Goal: Task Accomplishment & Management: Use online tool/utility

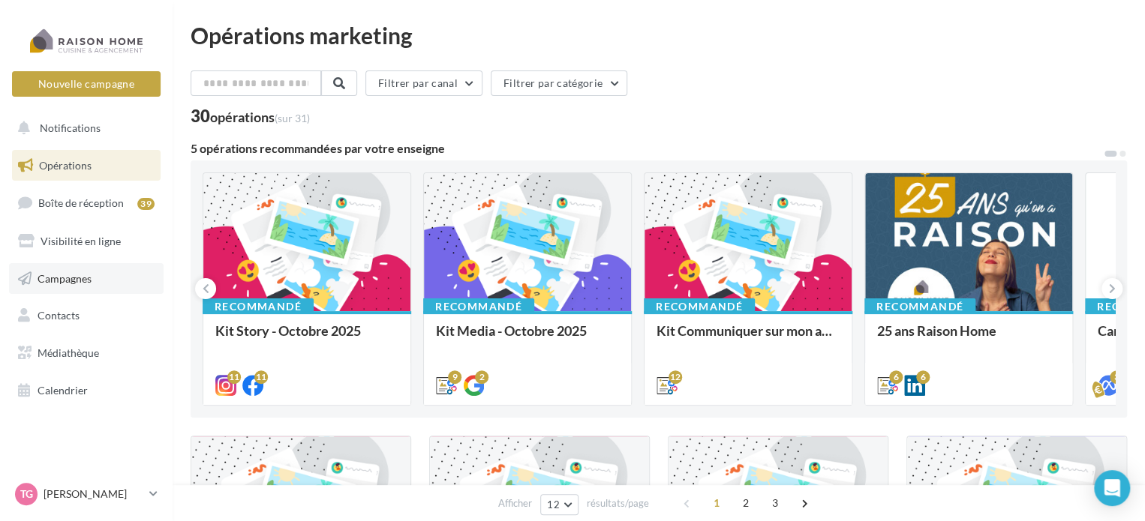
click at [78, 275] on span "Campagnes" at bounding box center [65, 278] width 54 height 13
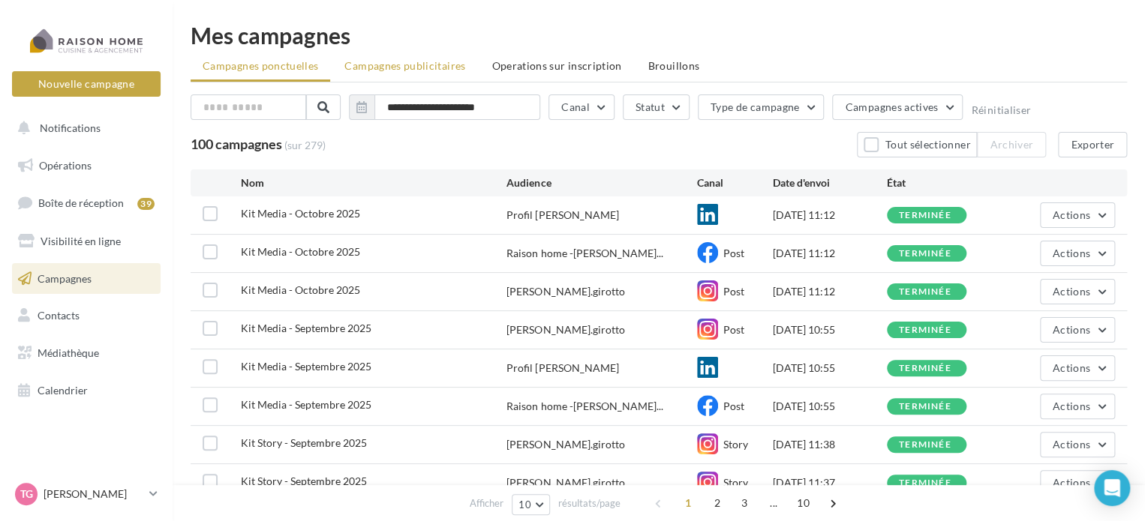
click at [402, 59] on li "Campagnes publicitaires" at bounding box center [404, 66] width 145 height 27
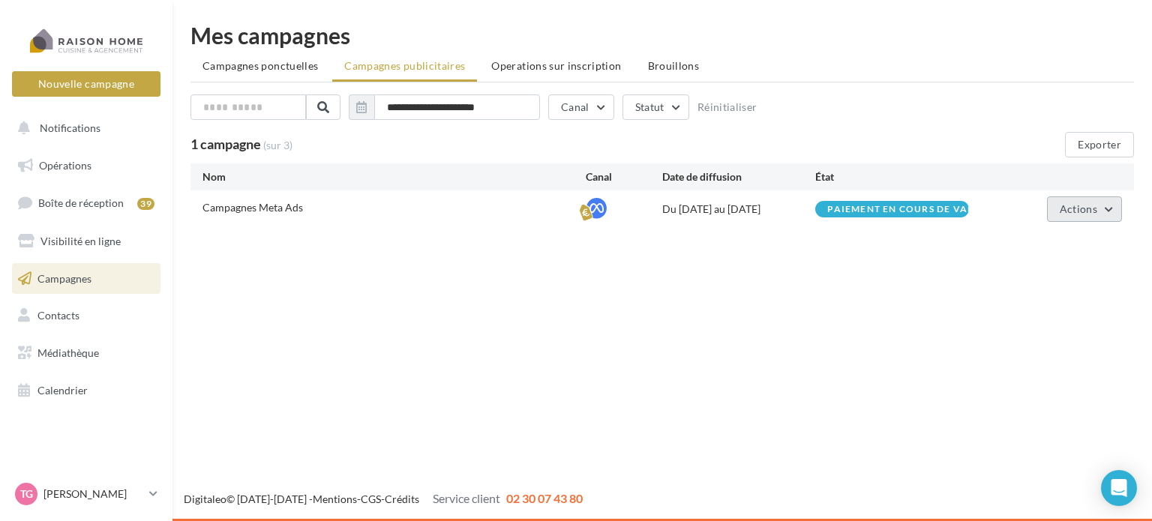
click at [1113, 209] on button "Actions" at bounding box center [1084, 210] width 75 height 26
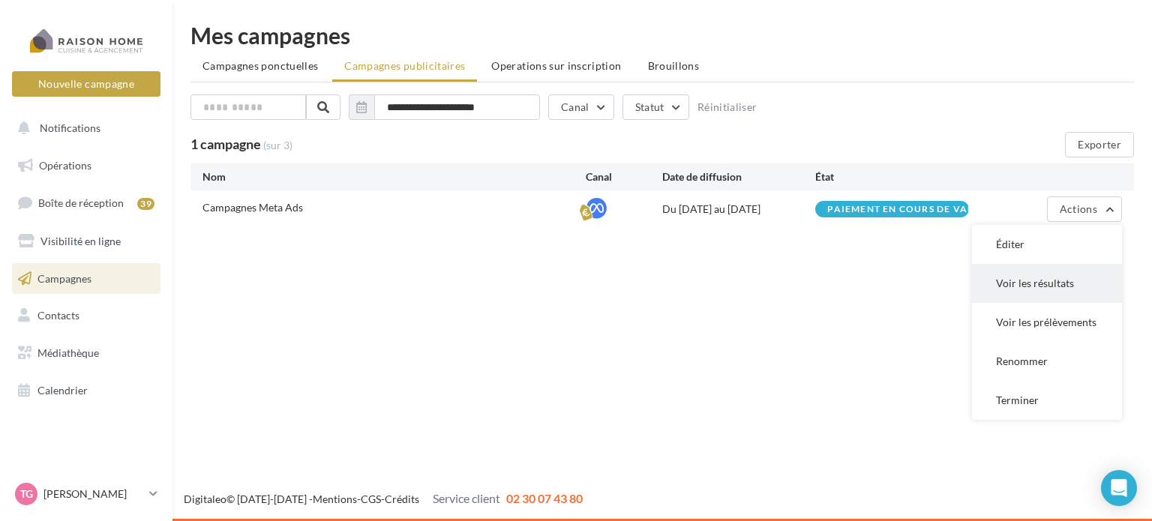
click at [1046, 287] on button "Voir les résultats" at bounding box center [1047, 283] width 150 height 39
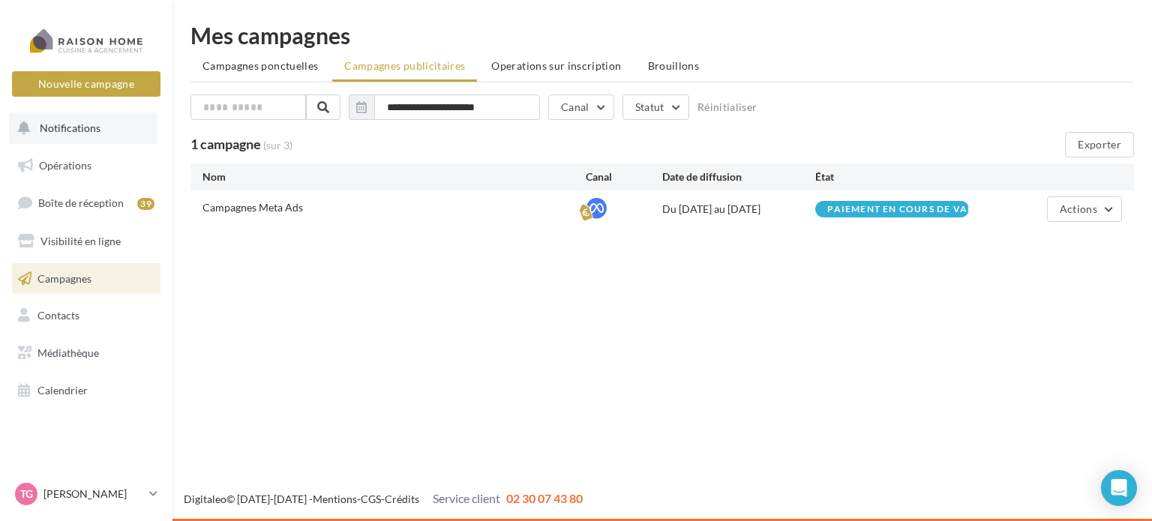
click at [57, 126] on span "Notifications" at bounding box center [70, 128] width 61 height 13
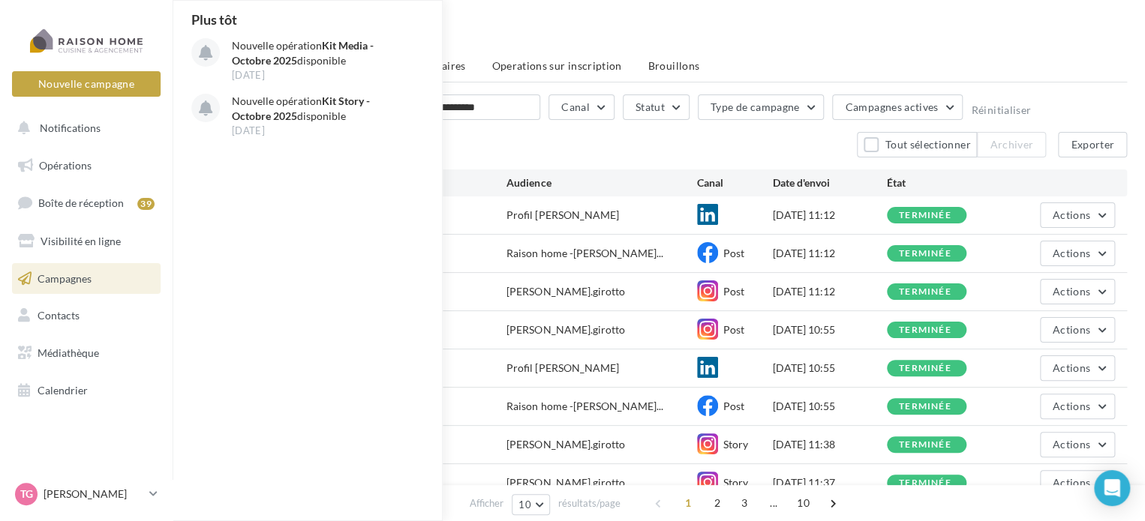
click at [869, 55] on ul "Campagnes ponctuelles Campagnes publicitaires Operations sur inscription Brouil…" at bounding box center [659, 68] width 936 height 30
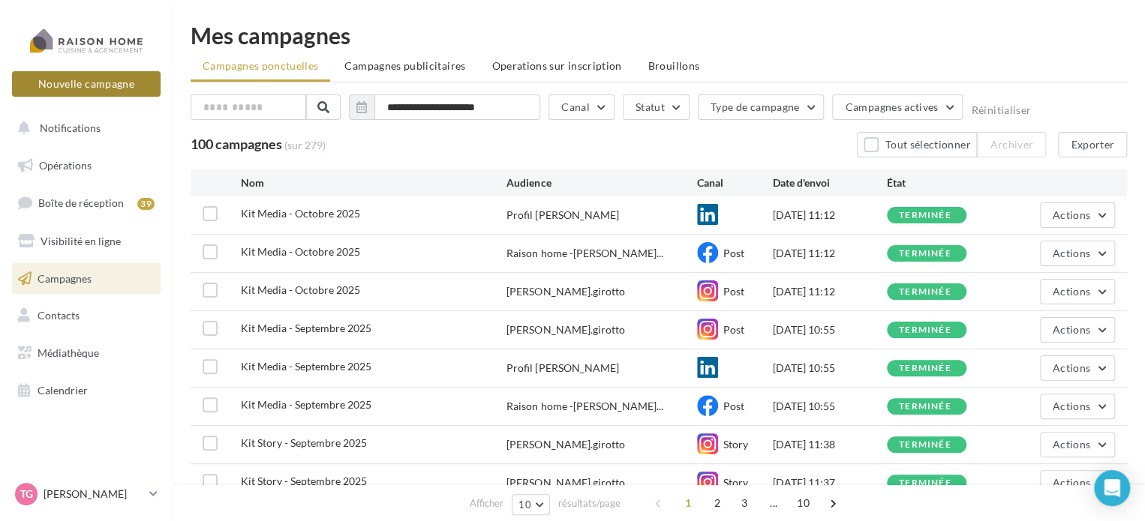
click at [79, 85] on button "Nouvelle campagne" at bounding box center [86, 84] width 149 height 26
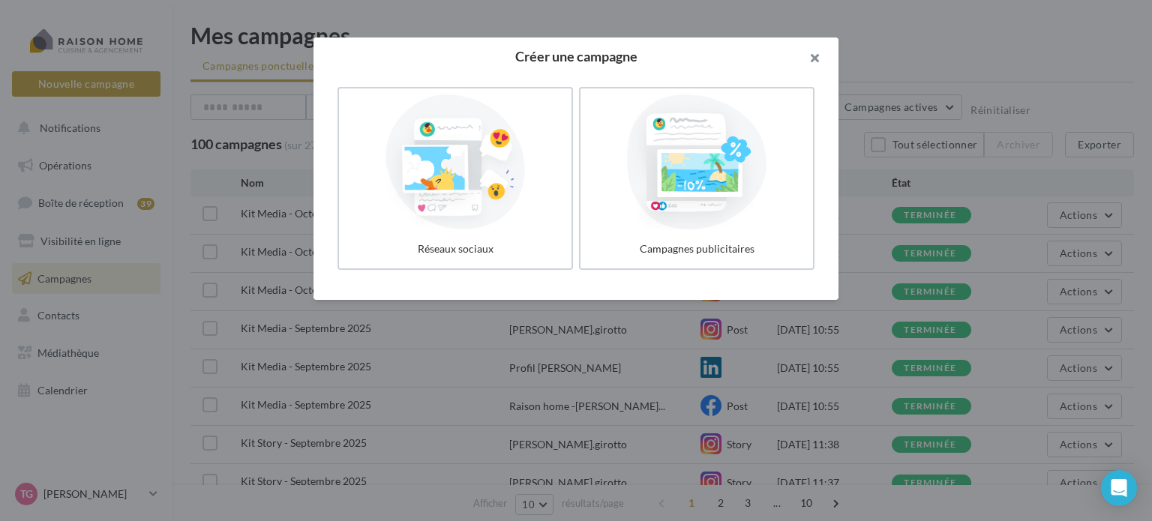
click at [819, 62] on button "button" at bounding box center [809, 60] width 60 height 45
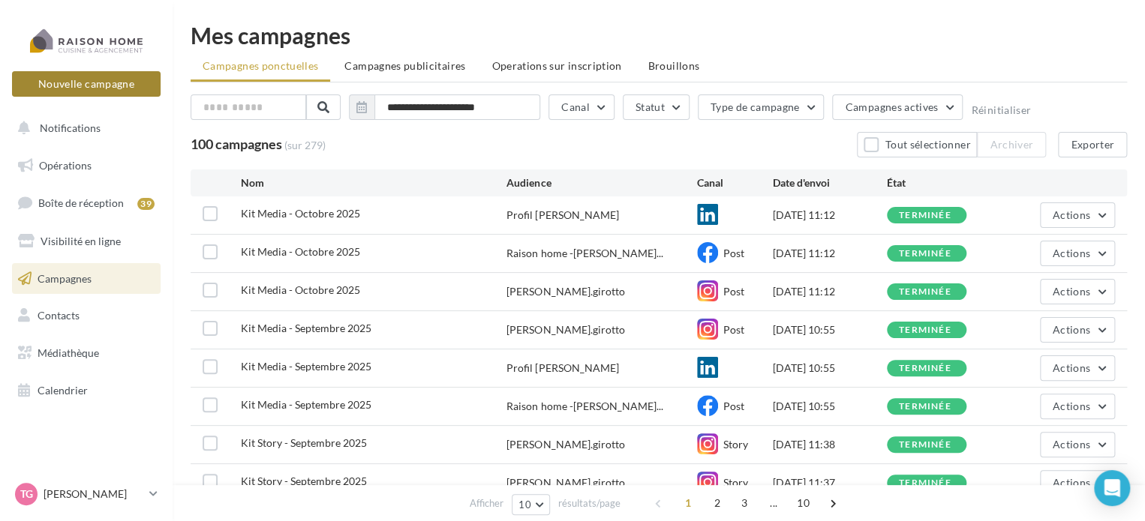
click at [97, 83] on button "Nouvelle campagne" at bounding box center [86, 84] width 149 height 26
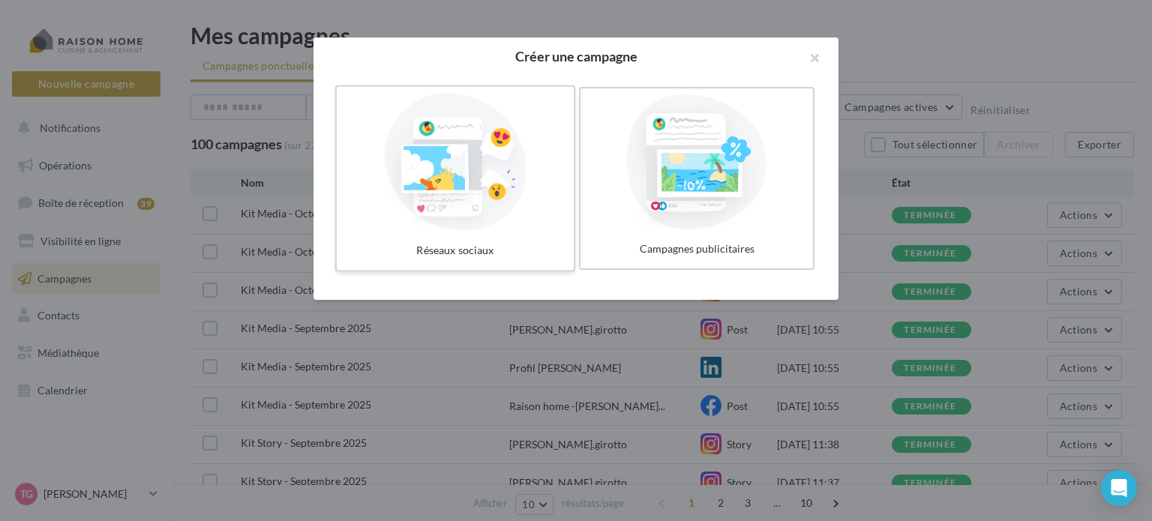
click at [458, 174] on div at bounding box center [455, 162] width 225 height 138
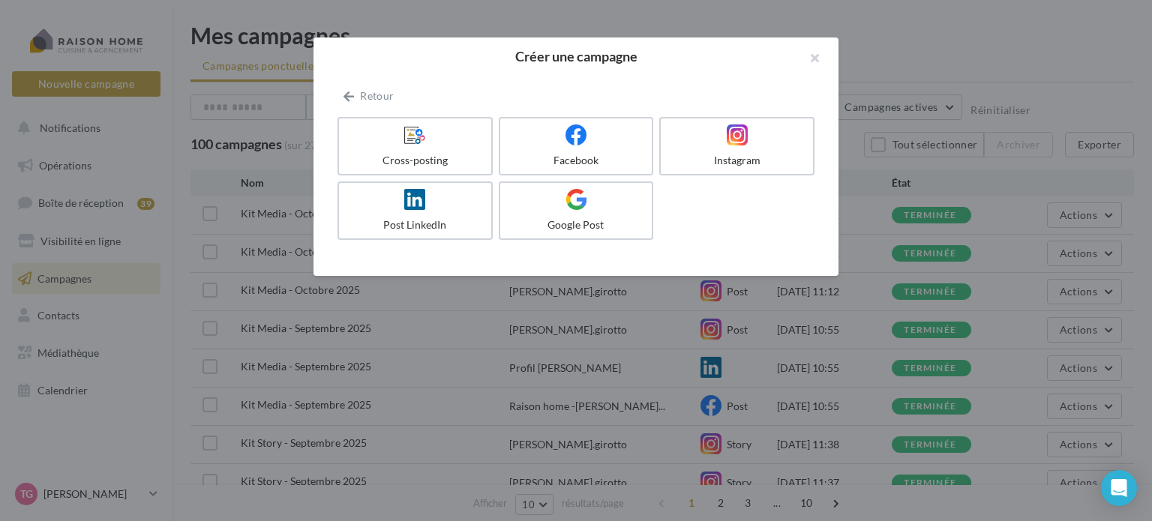
click at [447, 431] on div at bounding box center [576, 260] width 1152 height 521
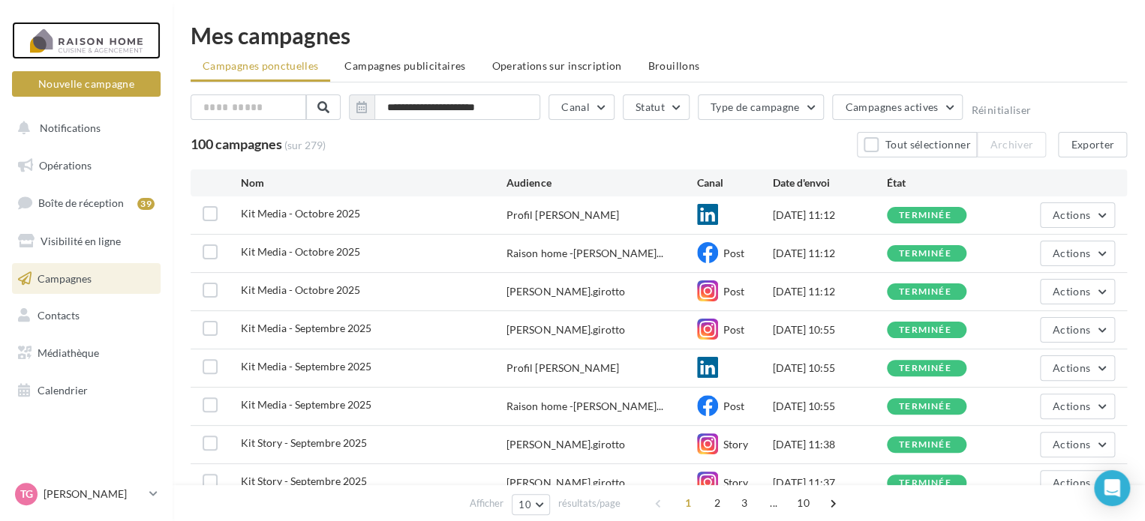
click at [90, 44] on div at bounding box center [86, 41] width 120 height 38
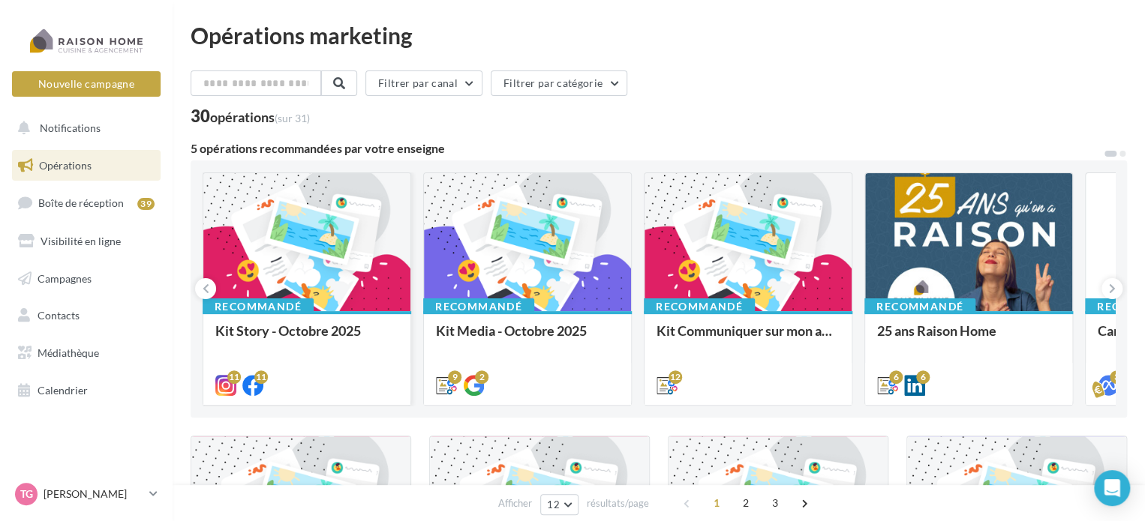
click at [321, 230] on div at bounding box center [306, 243] width 207 height 140
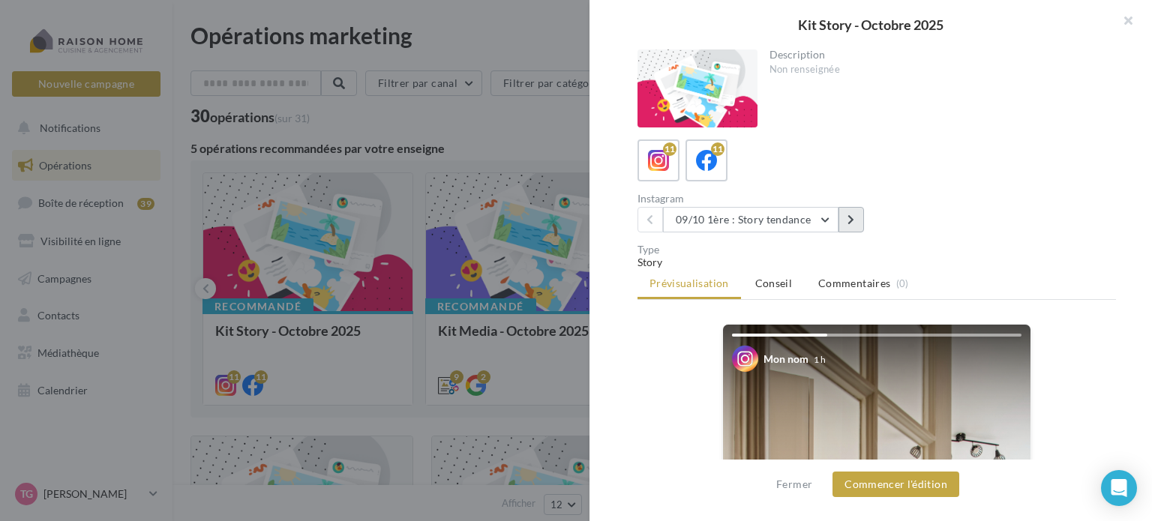
click at [851, 221] on icon at bounding box center [851, 220] width 7 height 11
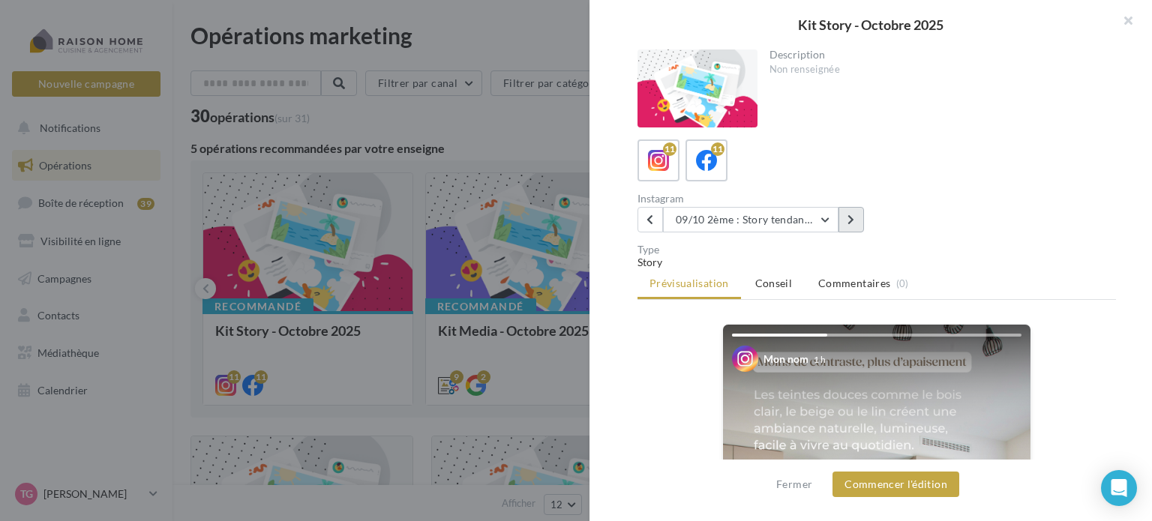
click at [851, 221] on icon at bounding box center [851, 220] width 7 height 11
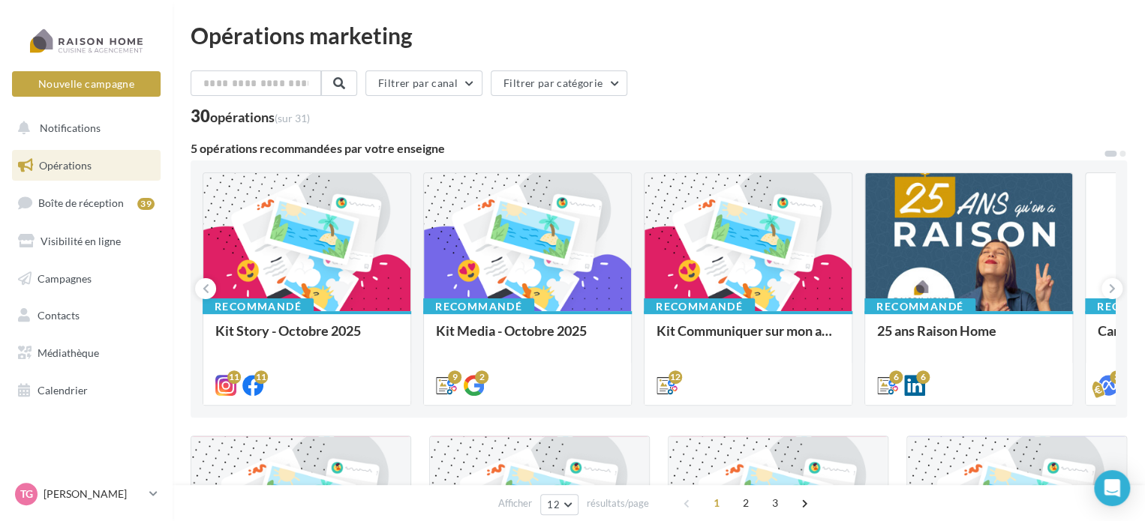
click at [631, 122] on div "30 opérations (sur 31)" at bounding box center [659, 118] width 936 height 20
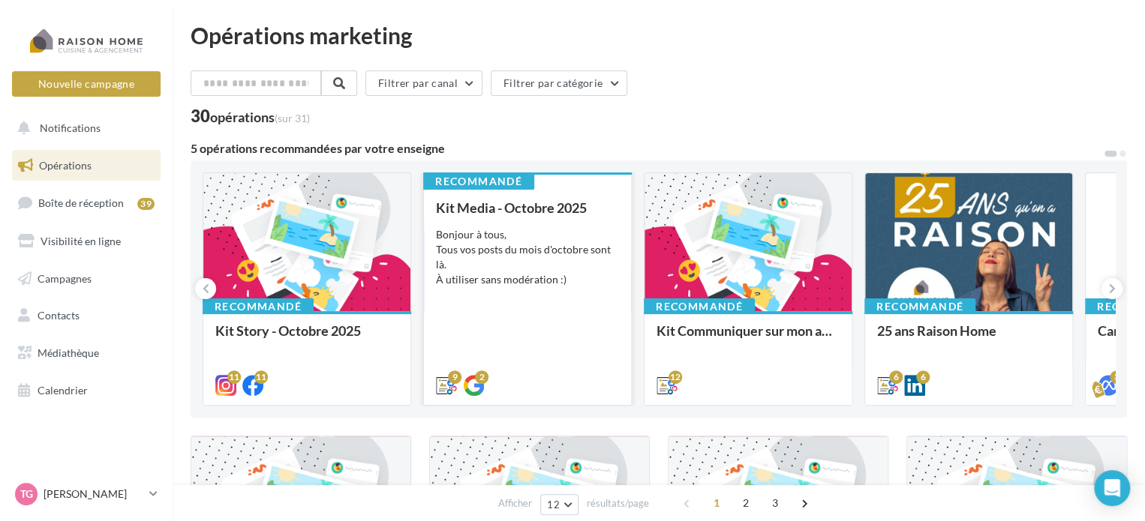
click at [551, 235] on div "Bonjour à tous, Tous vos posts du mois d'octobre sont là. À utiliser sans modér…" at bounding box center [527, 257] width 183 height 60
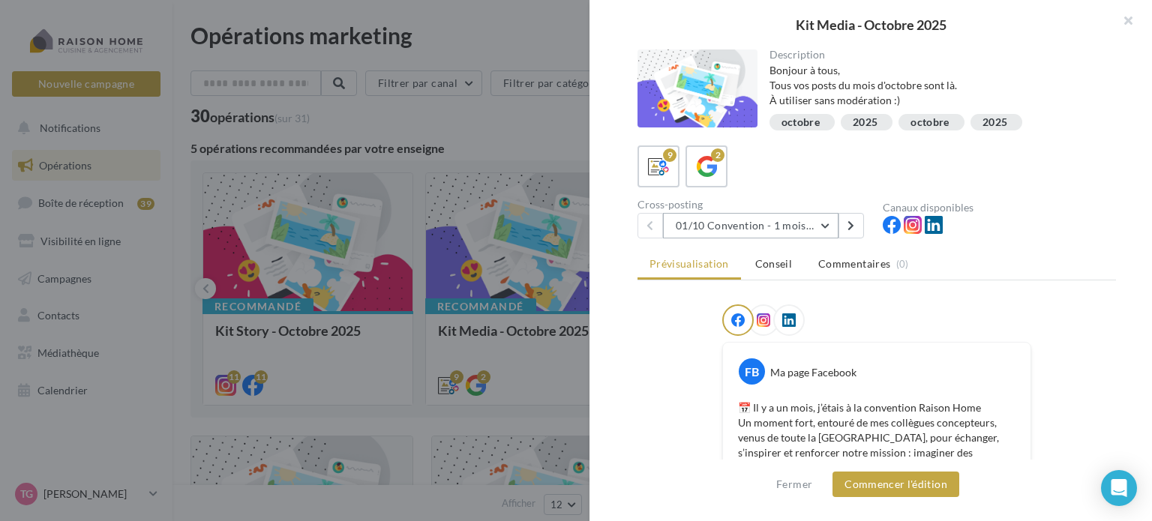
click at [830, 228] on button "01/10 Convention - 1 mois en arrière" at bounding box center [751, 226] width 176 height 26
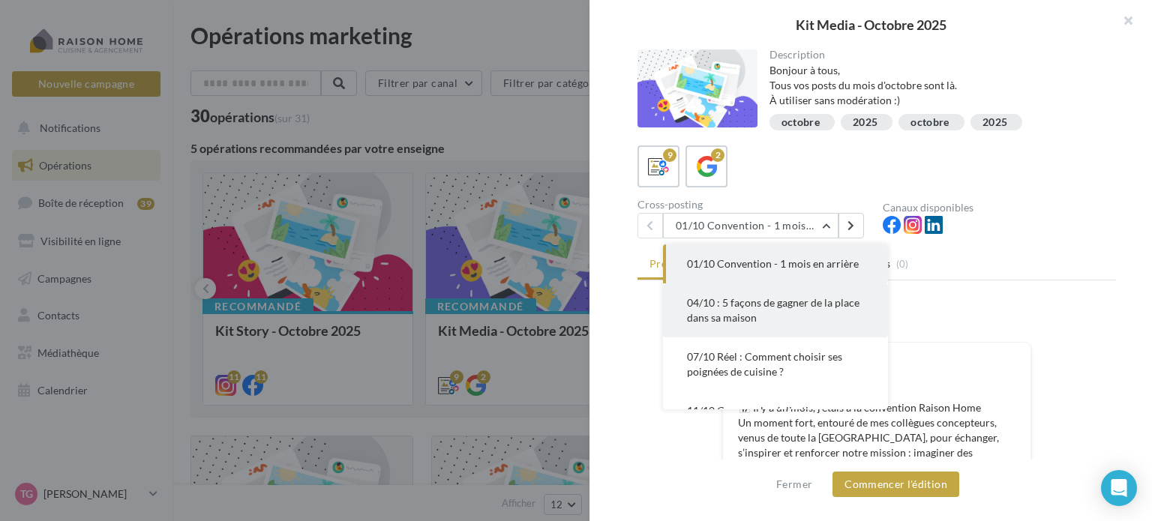
click at [734, 305] on span "04/10 : 5 façons de gagner de la place dans sa maison" at bounding box center [773, 310] width 173 height 28
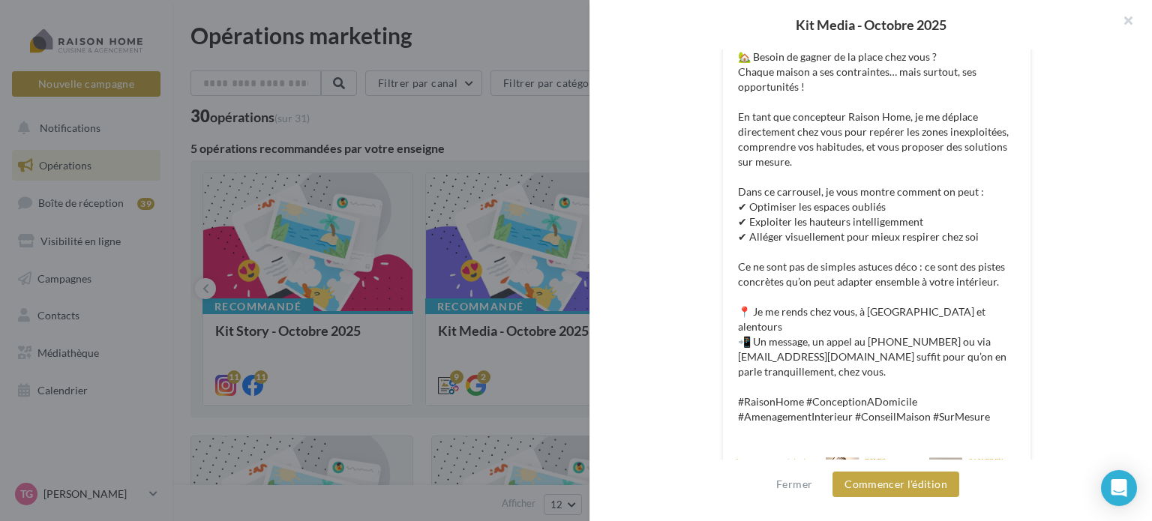
scroll to position [426, 0]
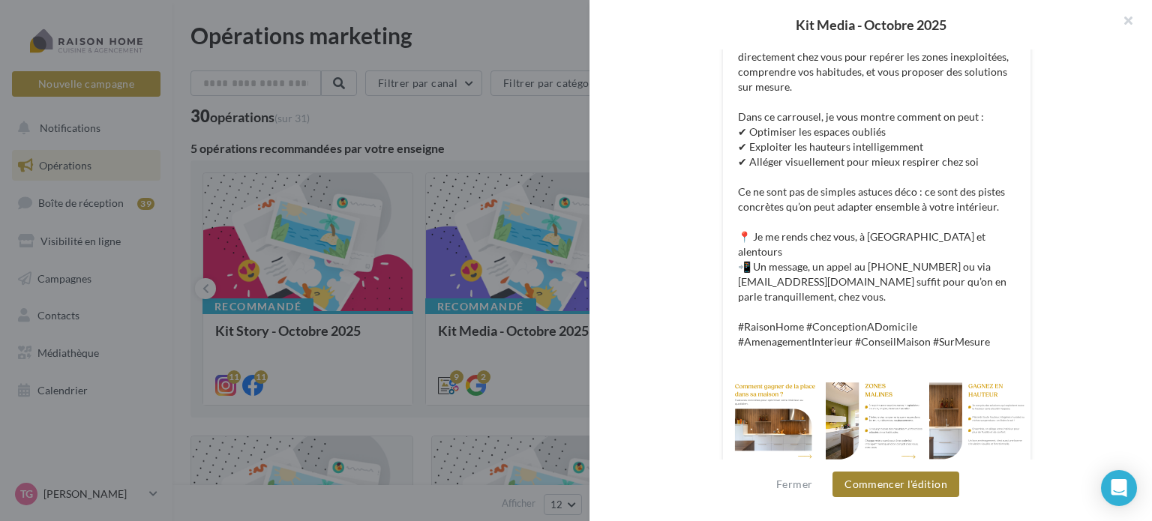
click at [905, 481] on button "Commencer l'édition" at bounding box center [896, 485] width 127 height 26
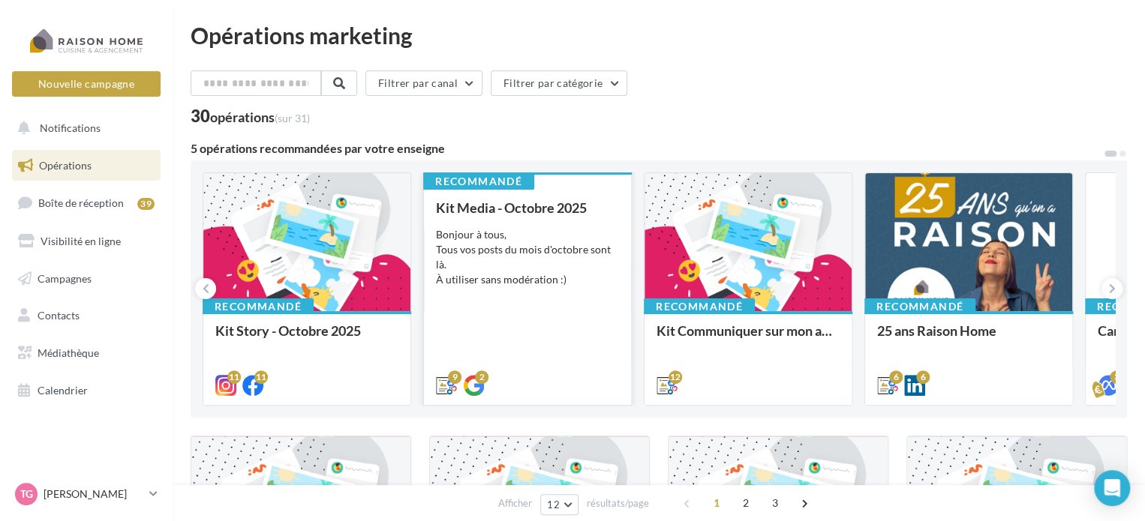
click at [516, 233] on div "Bonjour à tous, Tous vos posts du mois d'octobre sont là. À utiliser sans modér…" at bounding box center [527, 257] width 183 height 60
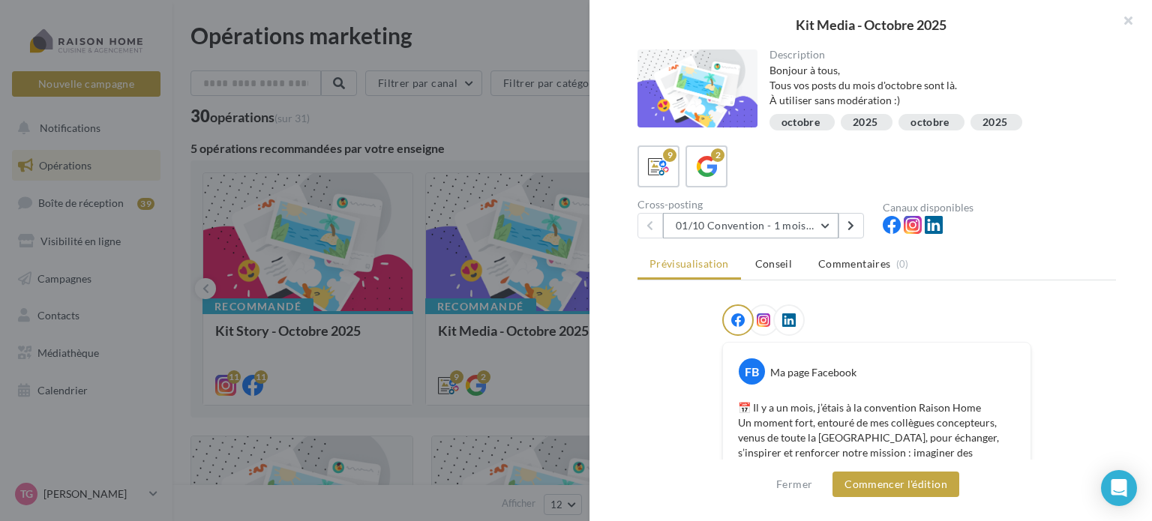
click at [830, 226] on button "01/10 Convention - 1 mois en arrière" at bounding box center [751, 226] width 176 height 26
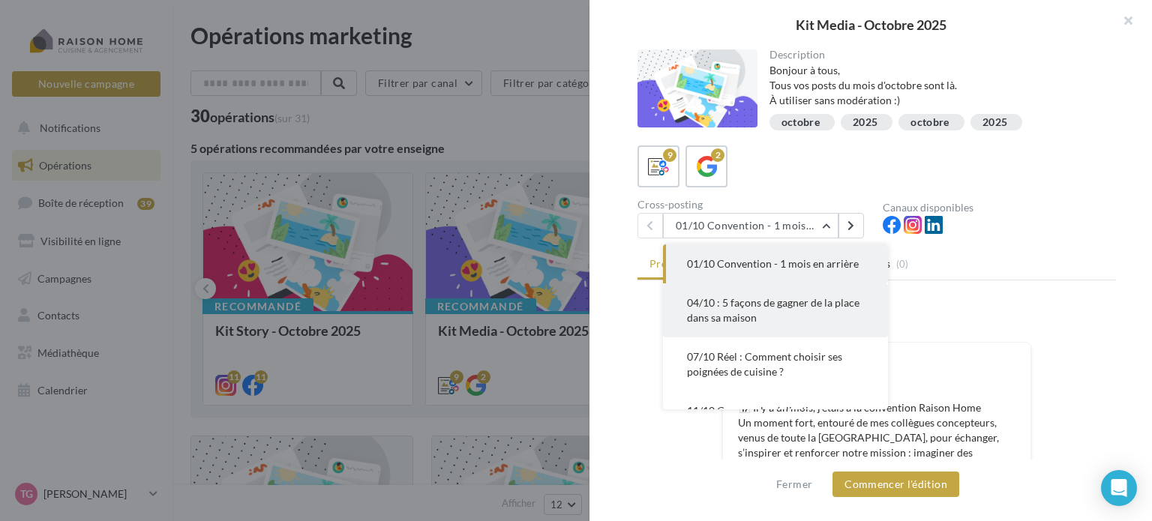
click at [775, 306] on span "04/10 : 5 façons de gagner de la place dans sa maison" at bounding box center [773, 310] width 173 height 28
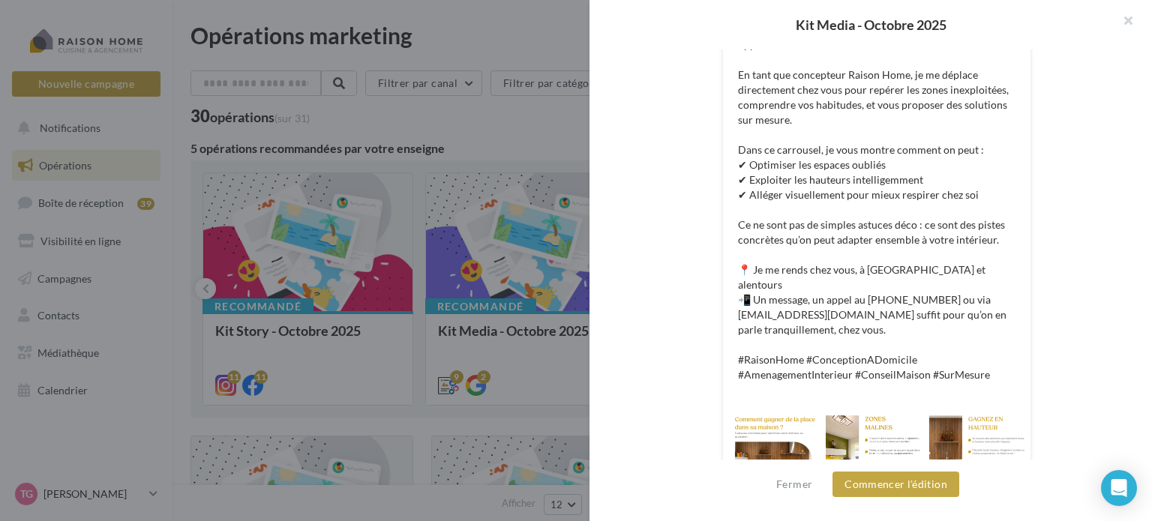
scroll to position [426, 0]
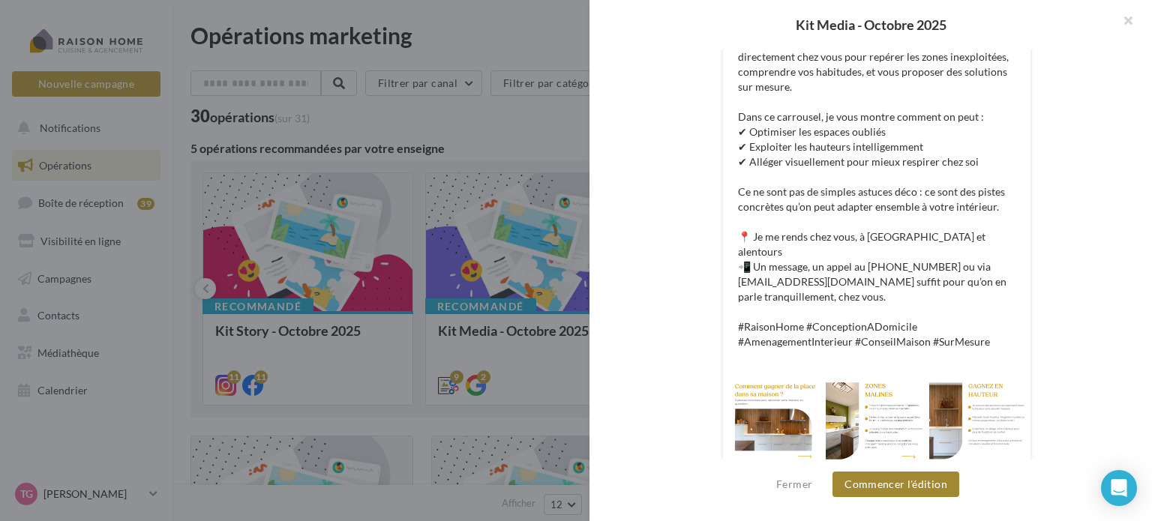
click at [891, 481] on button "Commencer l'édition" at bounding box center [896, 485] width 127 height 26
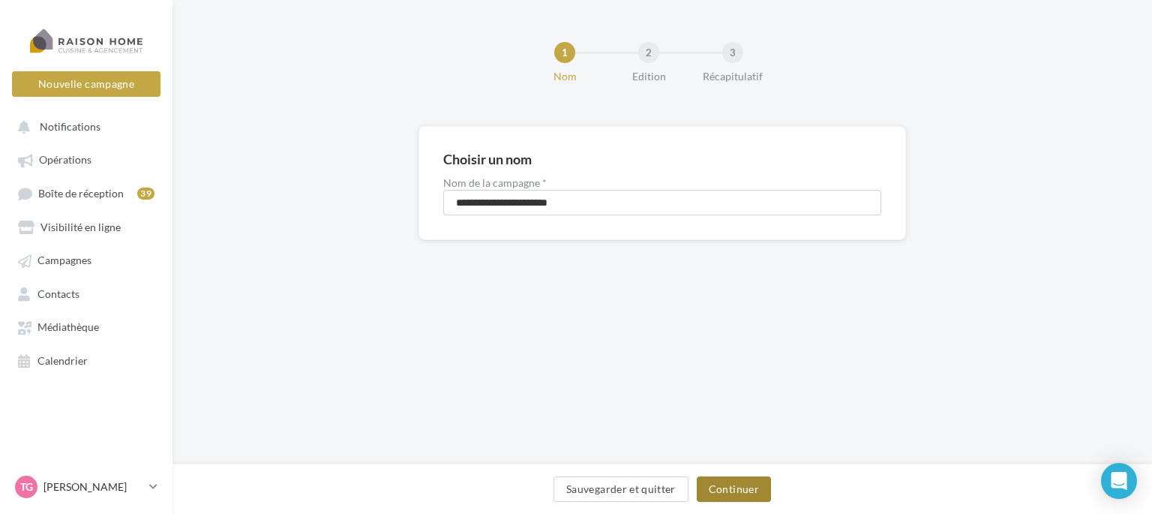
click at [744, 488] on button "Continuer" at bounding box center [734, 489] width 74 height 26
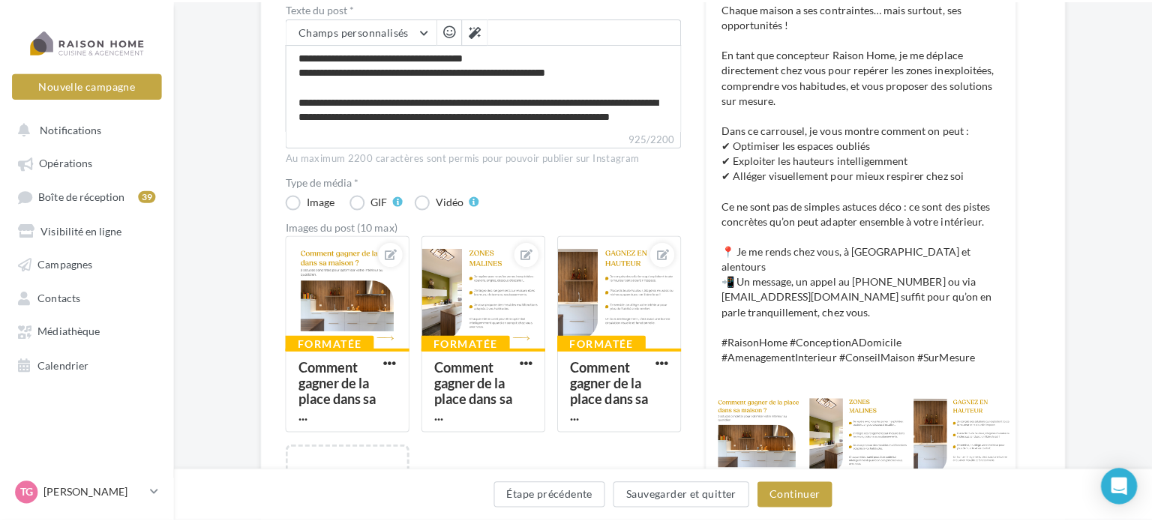
scroll to position [375, 0]
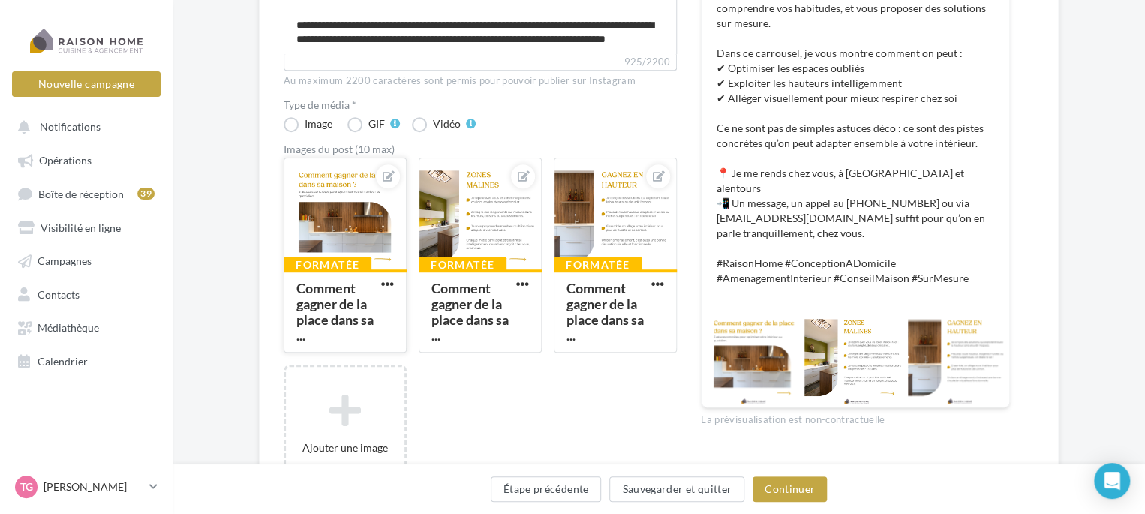
click at [351, 197] on div at bounding box center [345, 214] width 122 height 113
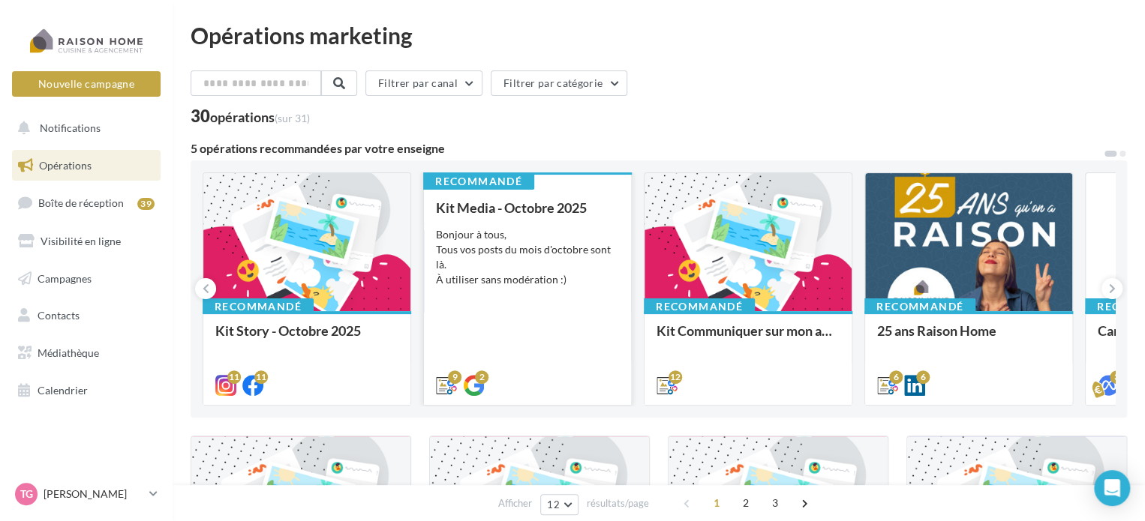
click at [551, 227] on div "Bonjour à tous, Tous vos posts du mois d'octobre sont là. À utiliser sans modér…" at bounding box center [527, 257] width 183 height 60
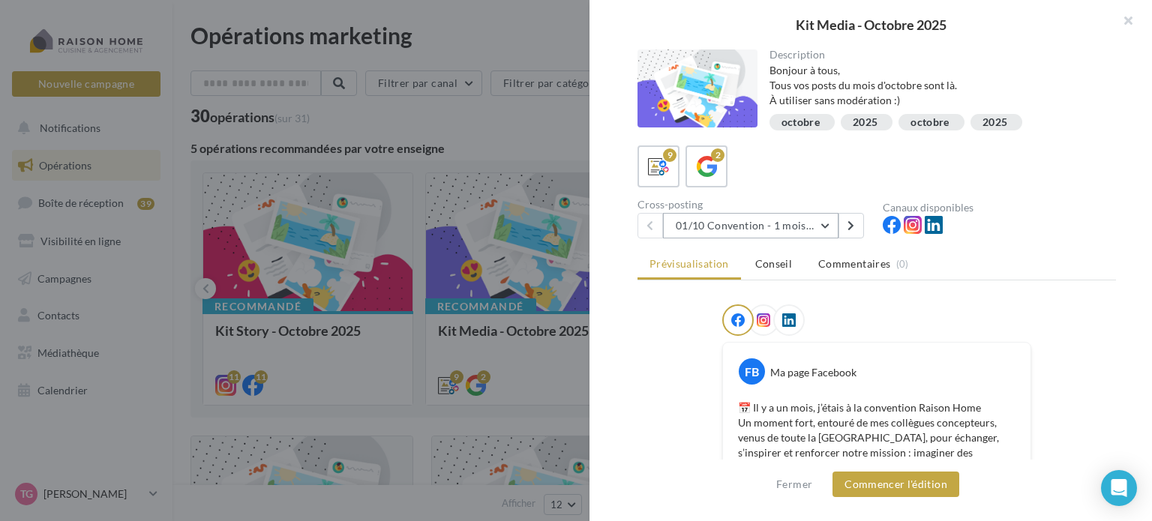
click at [827, 222] on button "01/10 Convention - 1 mois en arrière" at bounding box center [751, 226] width 176 height 26
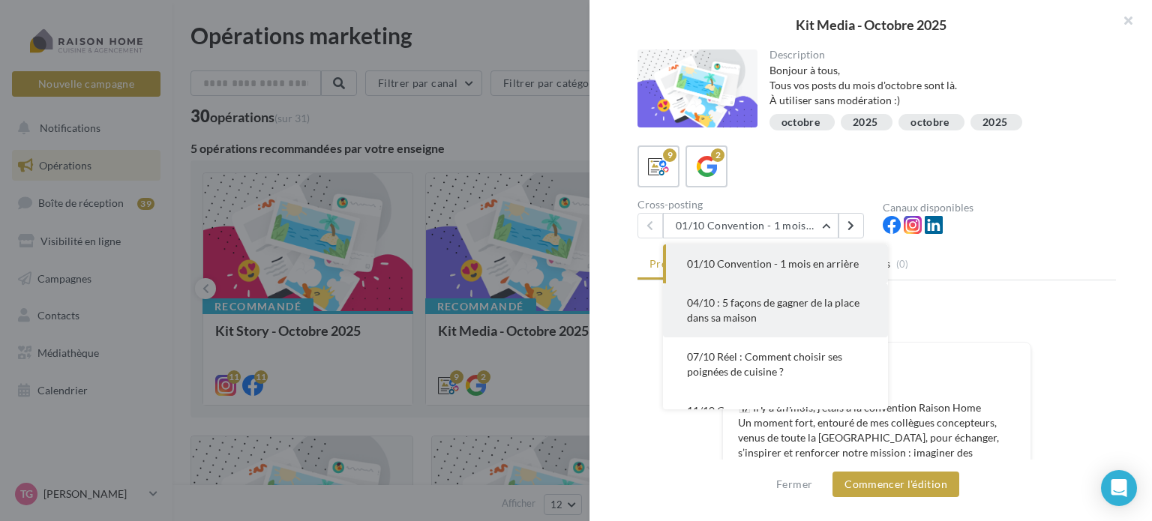
click at [816, 308] on span "04/10 : 5 façons de gagner de la place dans sa maison" at bounding box center [773, 310] width 173 height 28
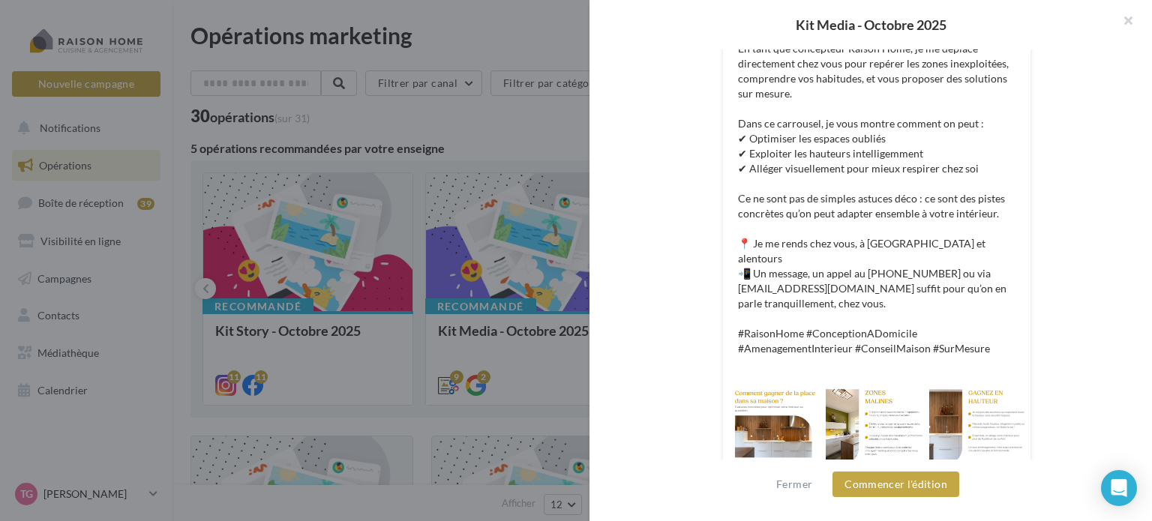
scroll to position [426, 0]
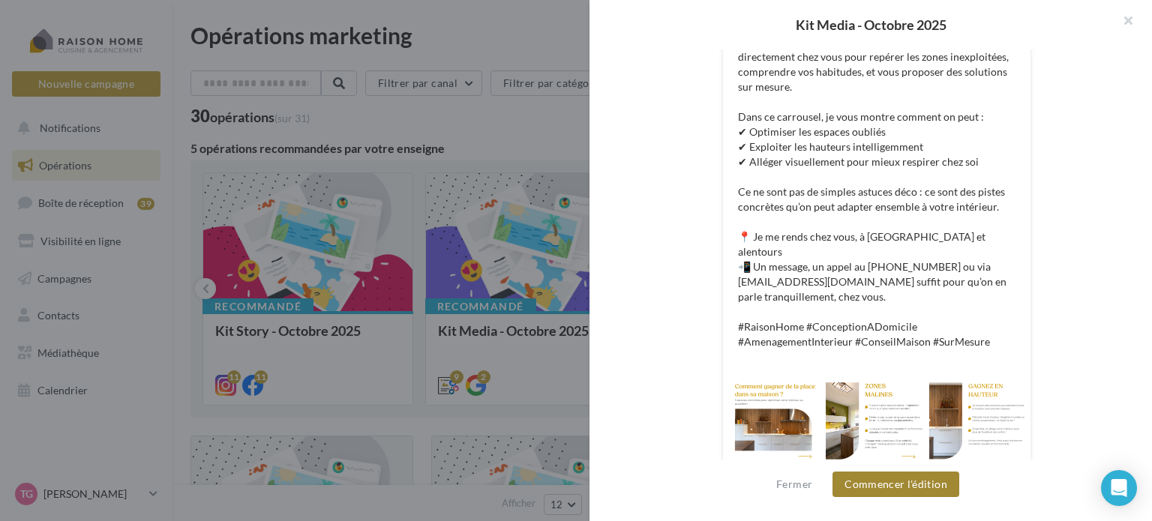
click at [894, 480] on button "Commencer l'édition" at bounding box center [896, 485] width 127 height 26
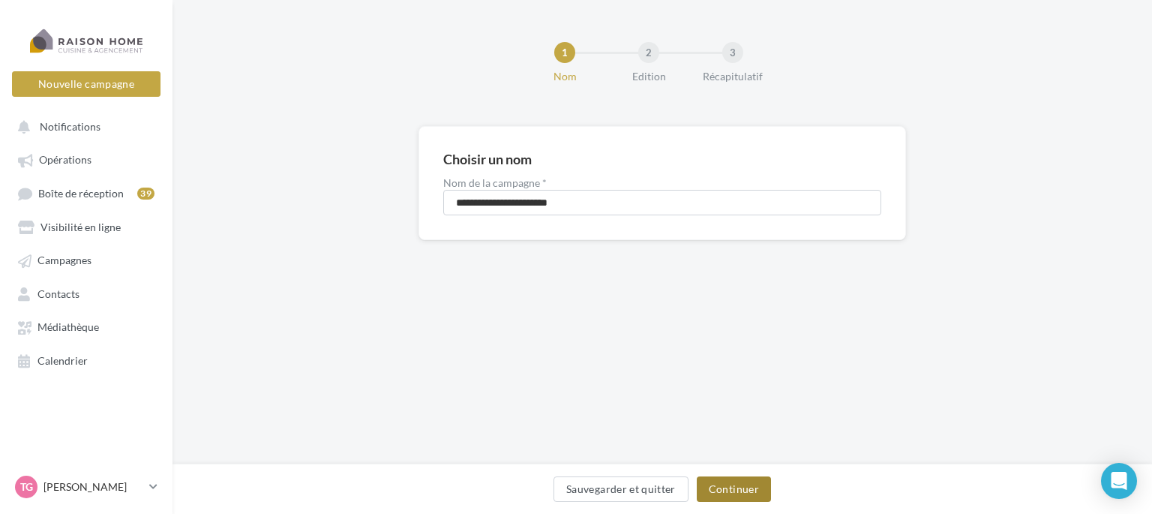
click at [735, 485] on button "Continuer" at bounding box center [734, 489] width 74 height 26
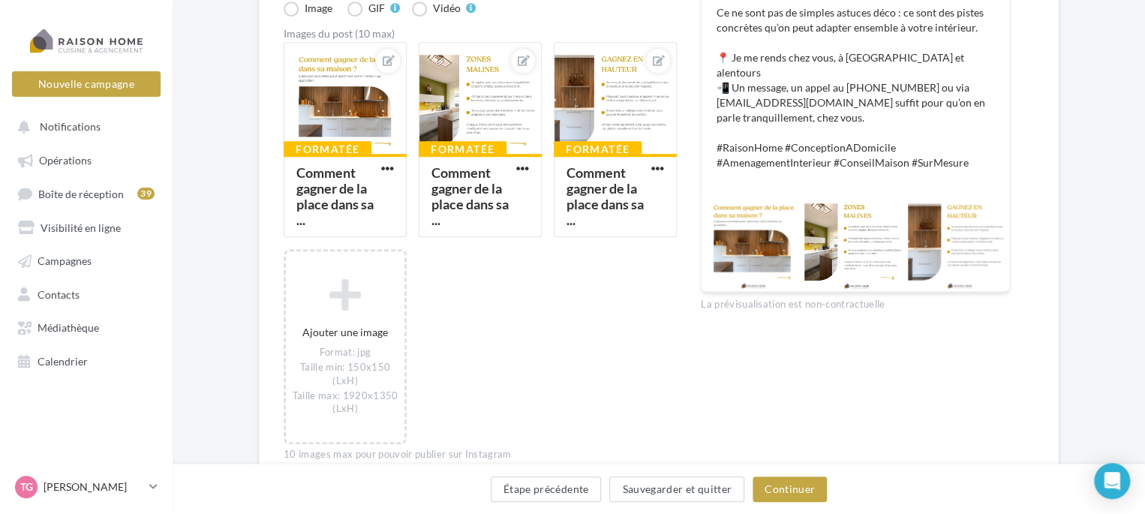
scroll to position [525, 0]
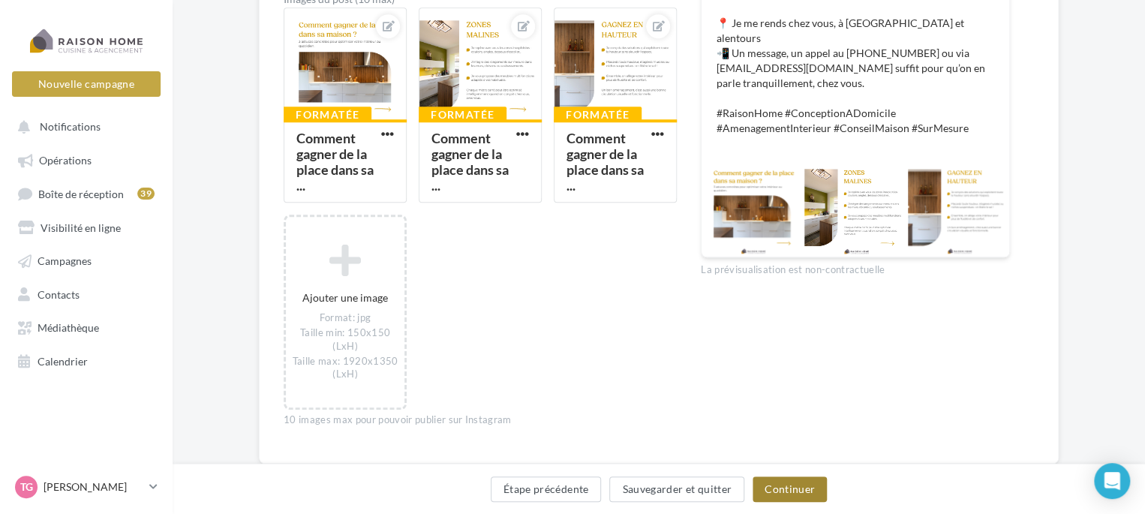
click at [793, 485] on button "Continuer" at bounding box center [789, 489] width 74 height 26
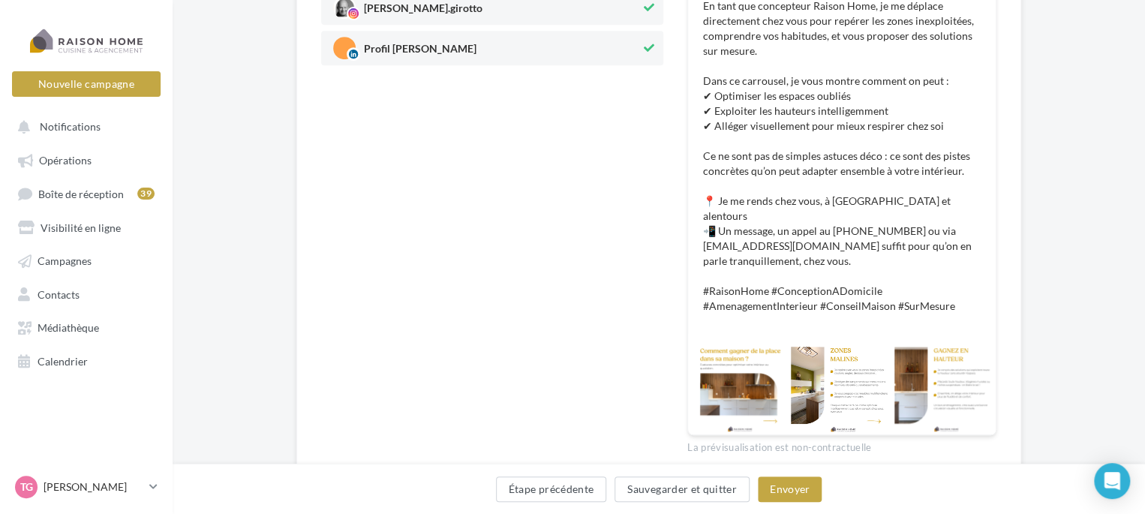
scroll to position [372, 0]
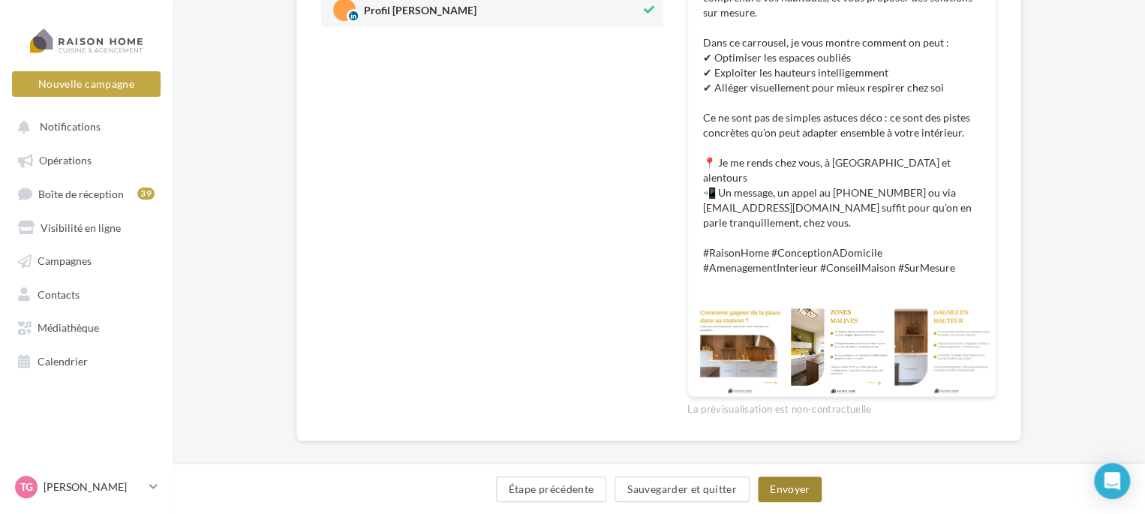
click at [791, 488] on button "Envoyer" at bounding box center [790, 489] width 64 height 26
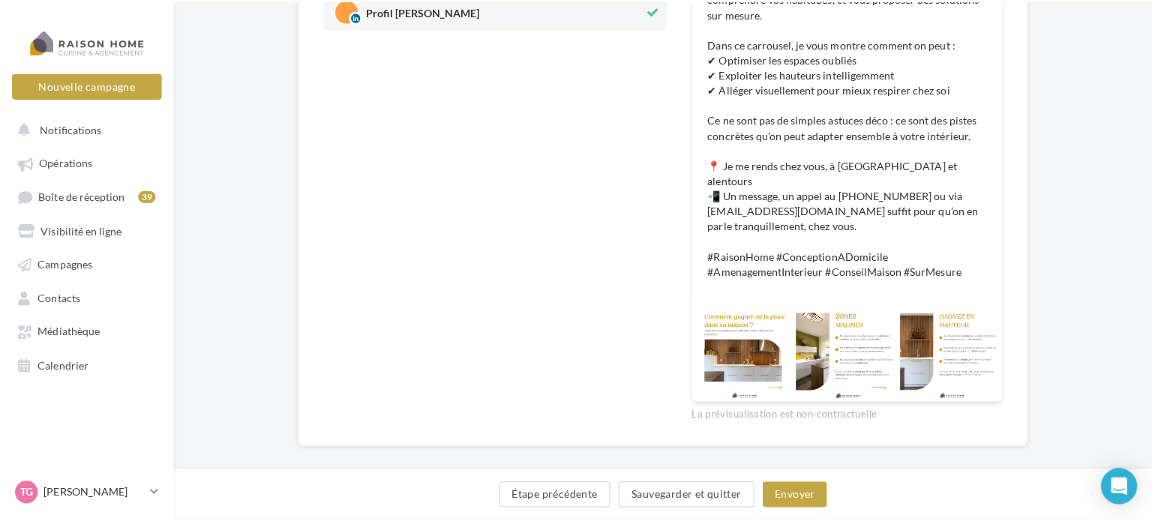
scroll to position [364, 0]
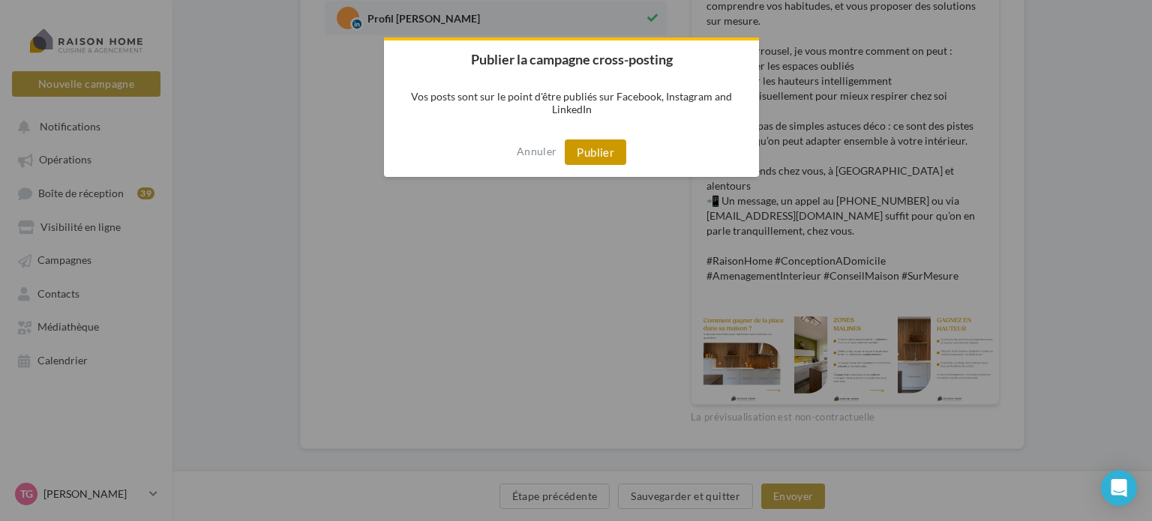
click at [606, 158] on button "Publier" at bounding box center [596, 153] width 62 height 26
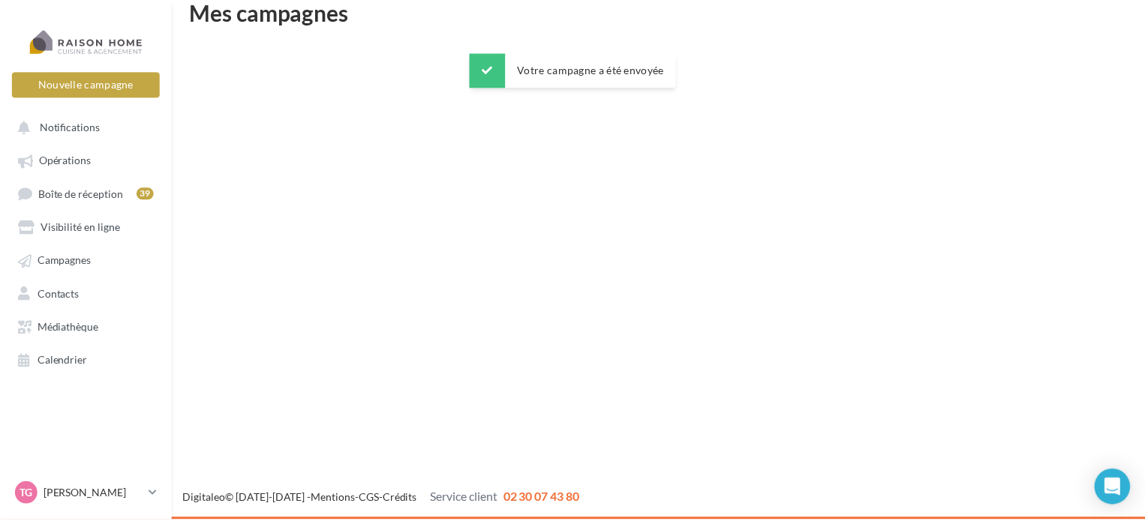
scroll to position [24, 0]
